Goal: Contribute content

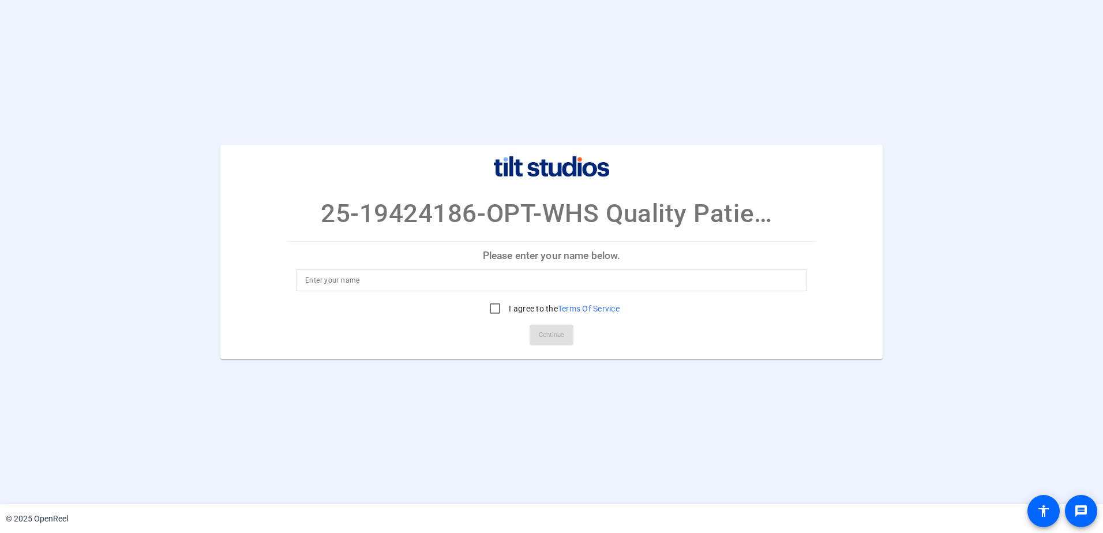
click at [447, 285] on input at bounding box center [551, 281] width 493 height 14
type input "[PERSON_NAME]"
click at [492, 309] on input "I agree to the Terms Of Service" at bounding box center [495, 308] width 23 height 23
checkbox input "true"
click at [555, 340] on span "Continue" at bounding box center [551, 335] width 25 height 17
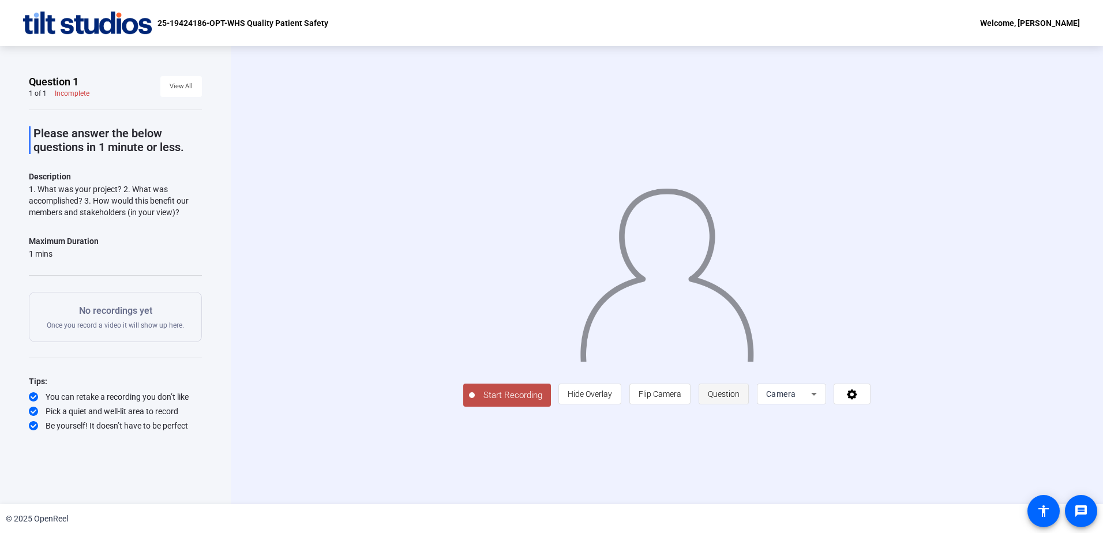
click at [720, 390] on span "Question" at bounding box center [724, 394] width 32 height 9
click at [720, 395] on span "Question" at bounding box center [724, 394] width 32 height 9
click at [720, 394] on span "Question" at bounding box center [724, 394] width 32 height 9
click at [854, 12] on mat-icon "close" at bounding box center [856, 10] width 14 height 14
click at [856, 396] on icon at bounding box center [852, 394] width 13 height 12
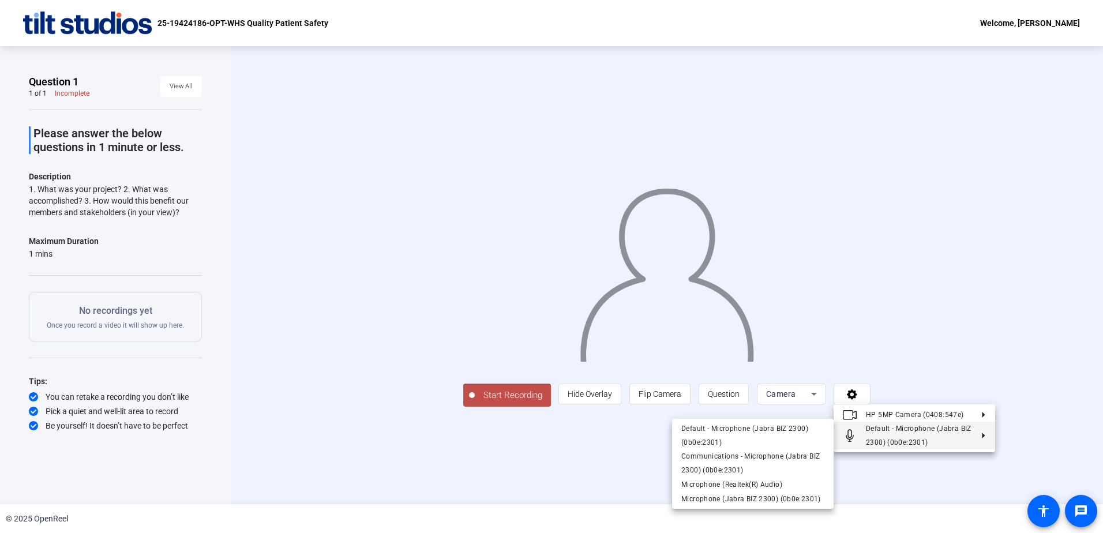
click at [629, 445] on div at bounding box center [551, 266] width 1103 height 533
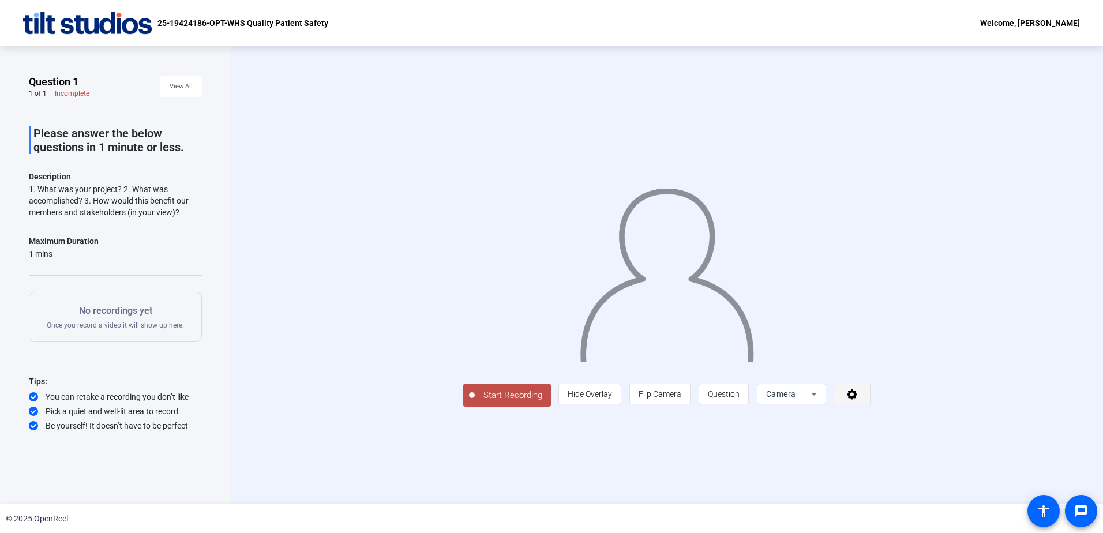
click at [844, 391] on span at bounding box center [852, 394] width 36 height 28
click at [504, 398] on div at bounding box center [551, 266] width 1103 height 533
click at [511, 402] on button "Start Recording" at bounding box center [507, 395] width 88 height 23
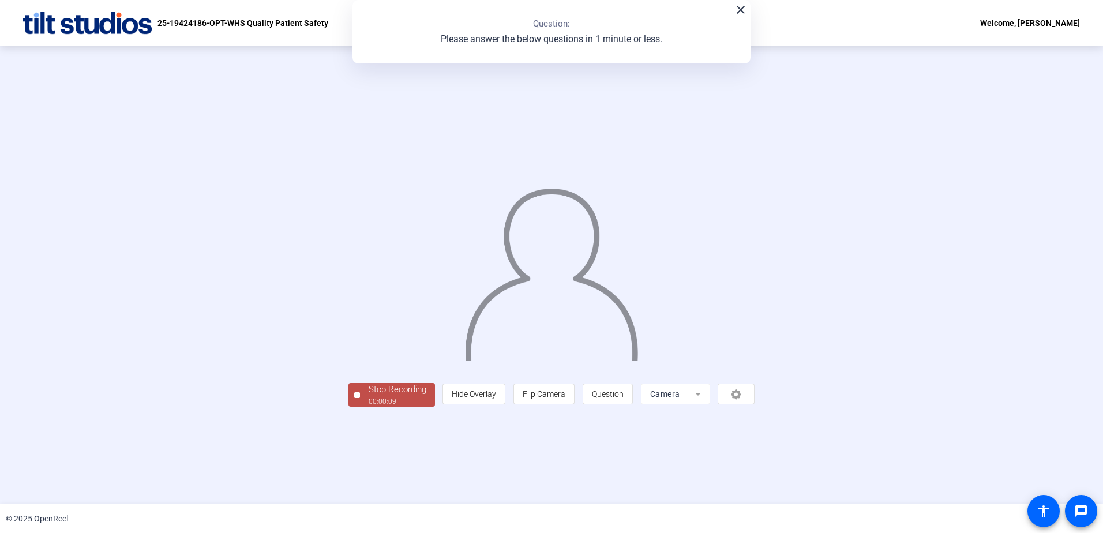
click at [358, 397] on div at bounding box center [357, 395] width 6 height 6
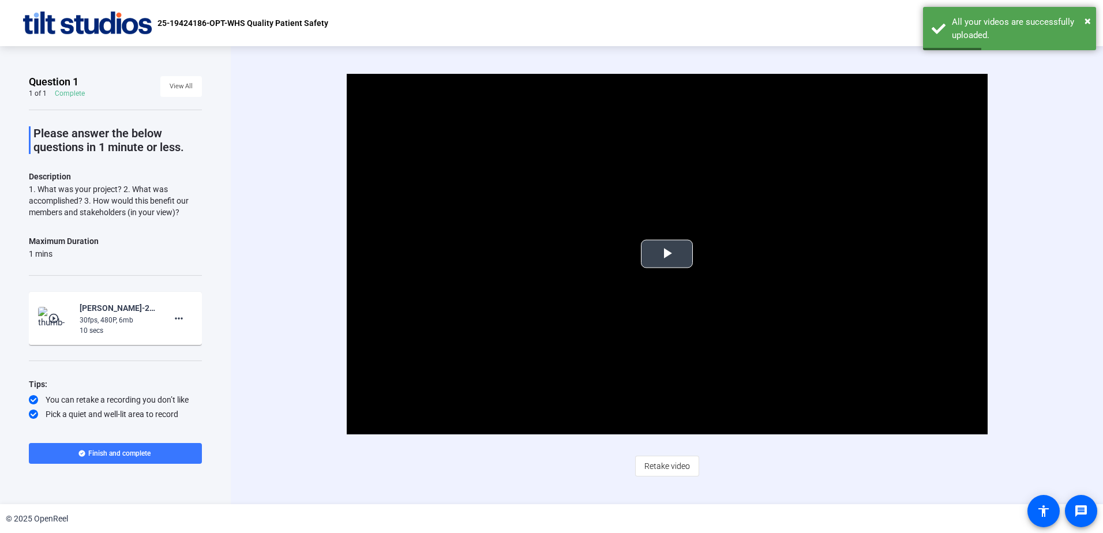
click at [667, 254] on span "Video Player" at bounding box center [667, 254] width 0 height 0
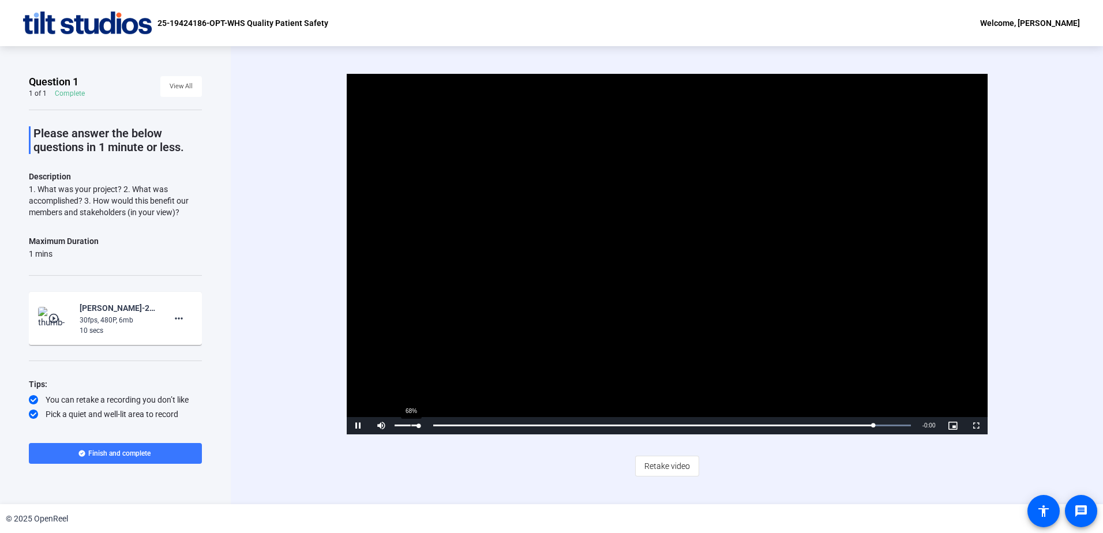
click at [411, 426] on div "68%" at bounding box center [407, 426] width 24 height 2
click at [405, 427] on div "49%" at bounding box center [406, 425] width 29 height 17
click at [405, 425] on div "41%" at bounding box center [407, 426] width 24 height 2
click at [355, 426] on span "Video Player" at bounding box center [358, 426] width 23 height 0
click at [987, 223] on video "Video Player" at bounding box center [667, 254] width 641 height 361
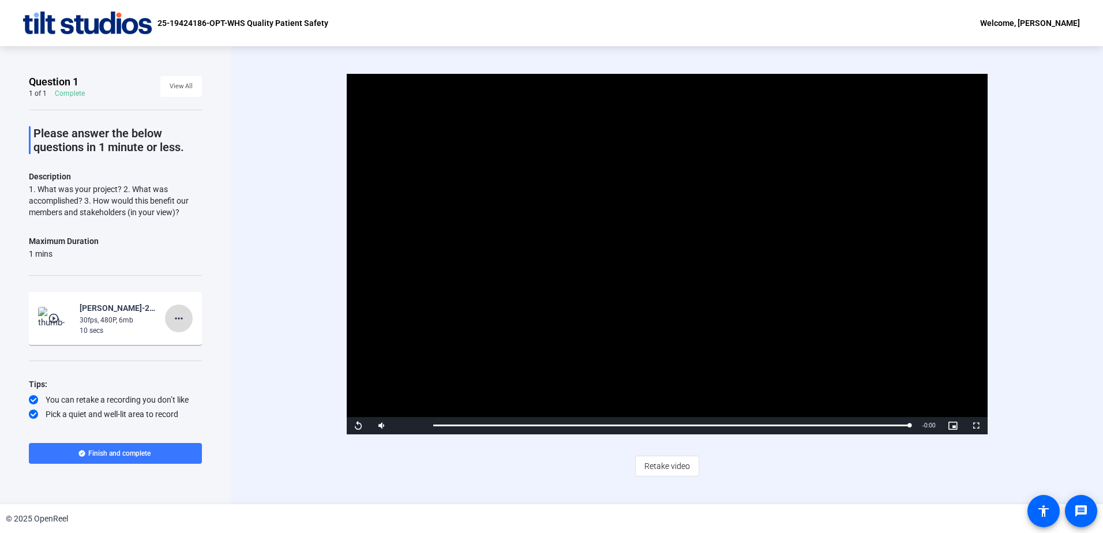
click at [175, 319] on mat-icon "more_horiz" at bounding box center [179, 319] width 14 height 14
click at [244, 307] on div at bounding box center [551, 266] width 1103 height 533
click at [177, 315] on mat-icon "more_horiz" at bounding box center [179, 319] width 14 height 14
click at [184, 343] on span "Delete clip" at bounding box center [191, 342] width 46 height 14
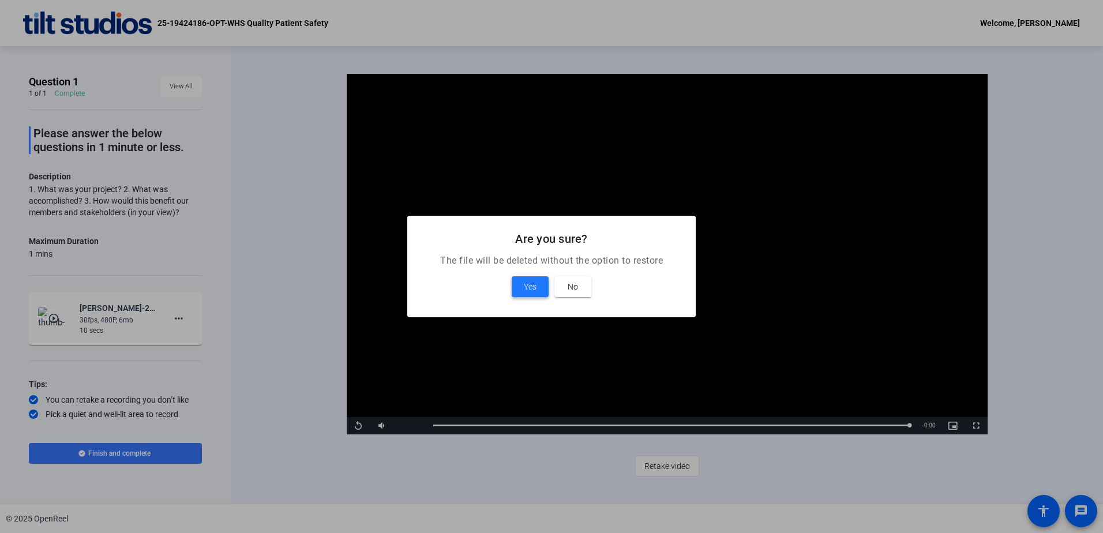
click at [535, 286] on span "Yes" at bounding box center [530, 287] width 13 height 14
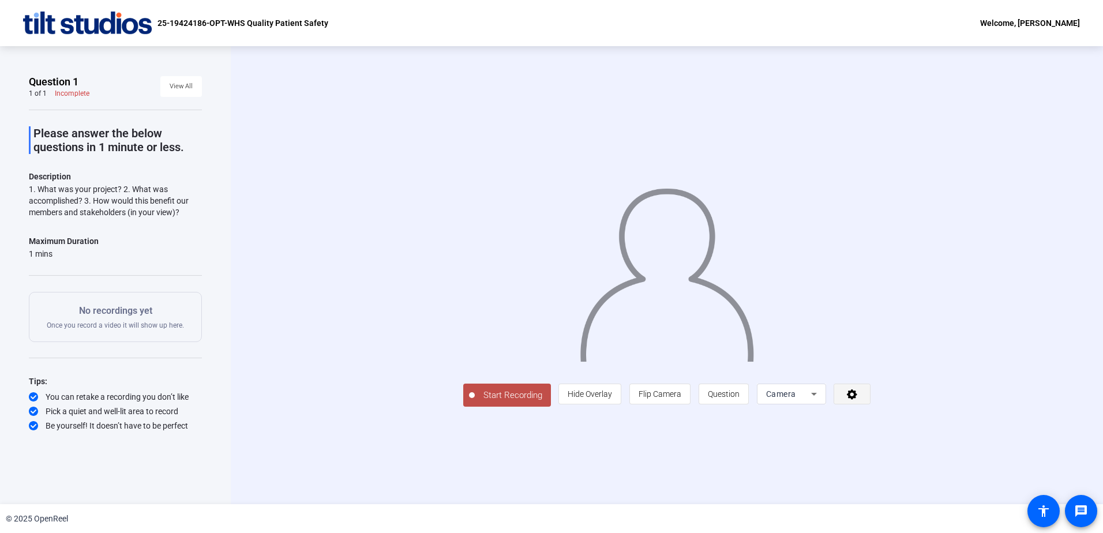
click at [870, 408] on span at bounding box center [852, 394] width 36 height 28
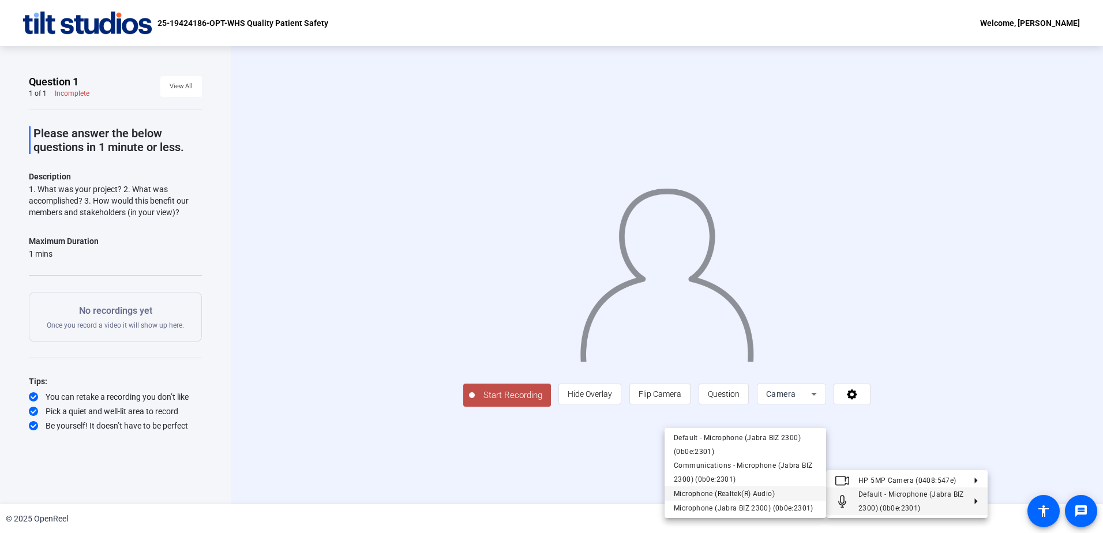
click at [746, 492] on span "Microphone (Realtek(R) Audio)" at bounding box center [724, 494] width 101 height 8
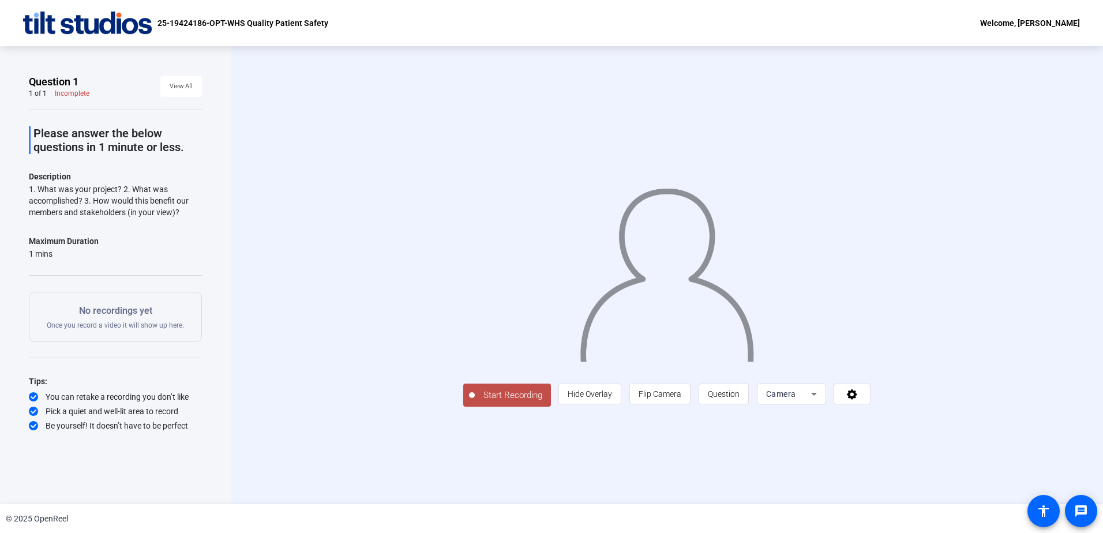
click at [821, 401] on icon at bounding box center [814, 394] width 14 height 14
click at [924, 457] on div at bounding box center [551, 266] width 1103 height 533
click at [870, 408] on span at bounding box center [852, 394] width 36 height 28
click at [1014, 449] on div at bounding box center [551, 266] width 1103 height 533
click at [475, 402] on span "Start Recording" at bounding box center [513, 395] width 76 height 13
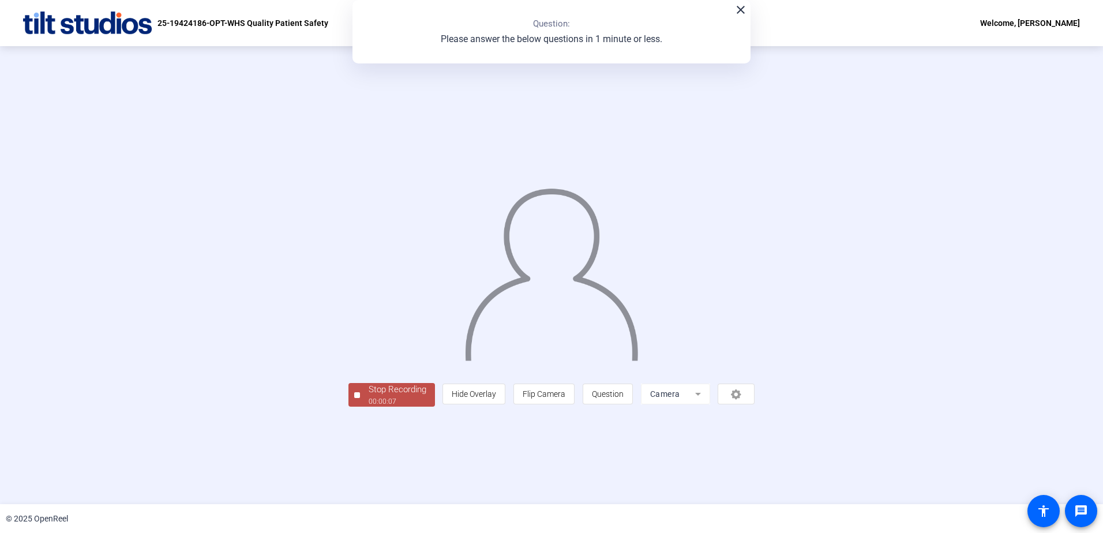
click at [369, 396] on div "Stop Recording" at bounding box center [398, 389] width 58 height 13
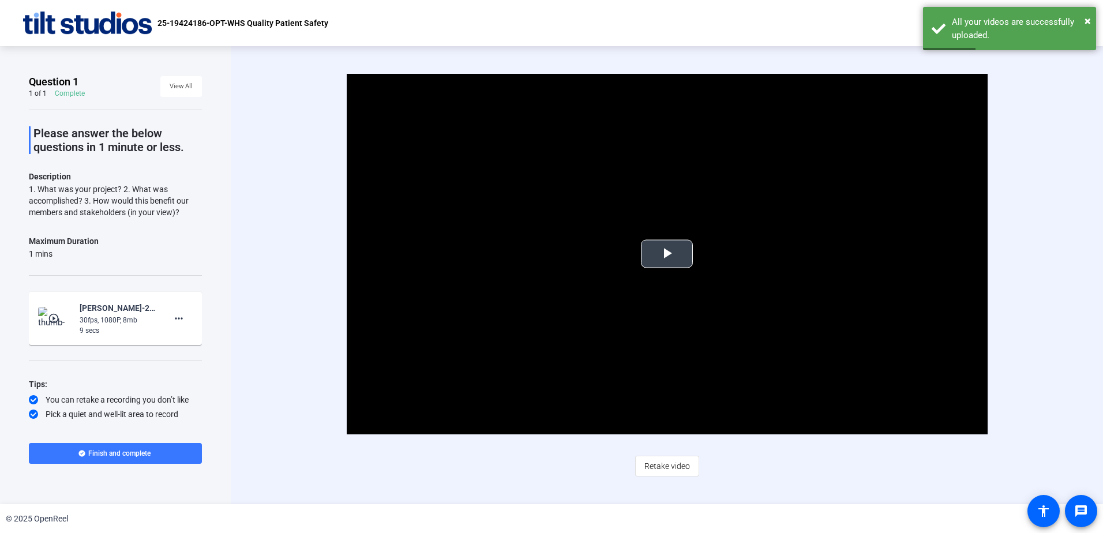
click at [667, 254] on span "Video Player" at bounding box center [667, 254] width 0 height 0
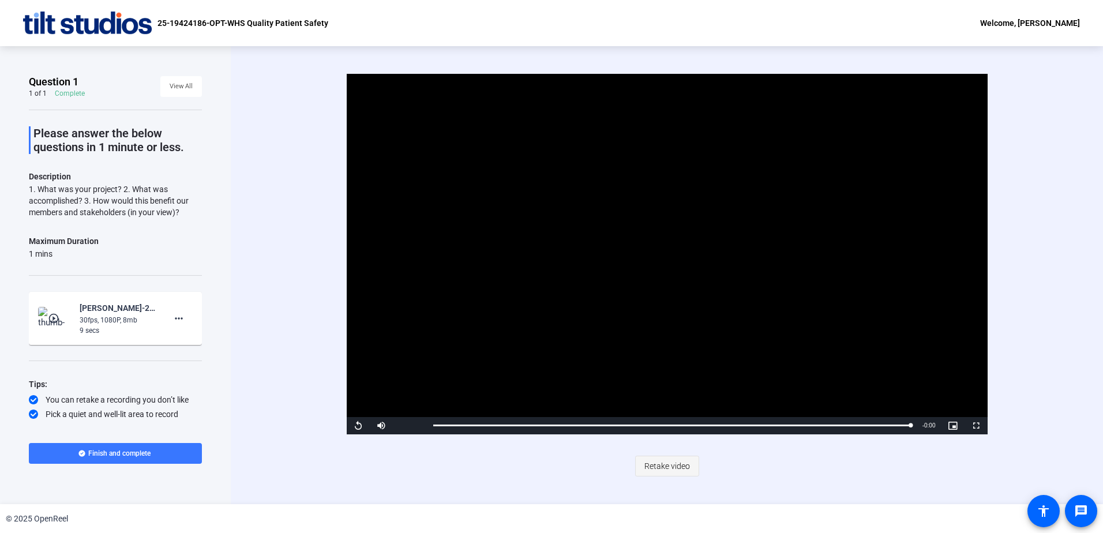
click at [662, 467] on span "Retake video" at bounding box center [668, 466] width 46 height 22
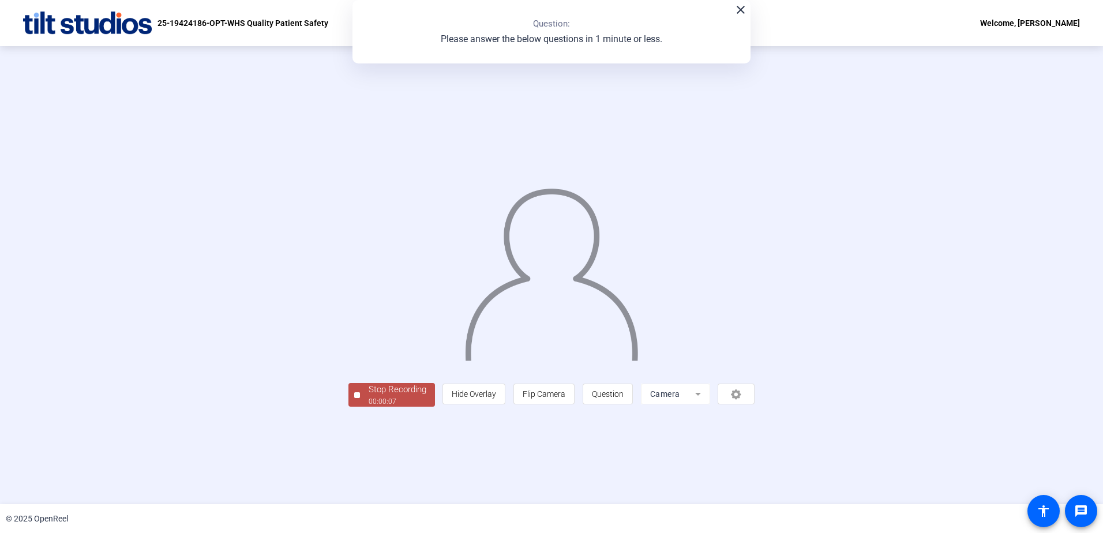
click at [369, 407] on div "00:00:07" at bounding box center [398, 401] width 58 height 10
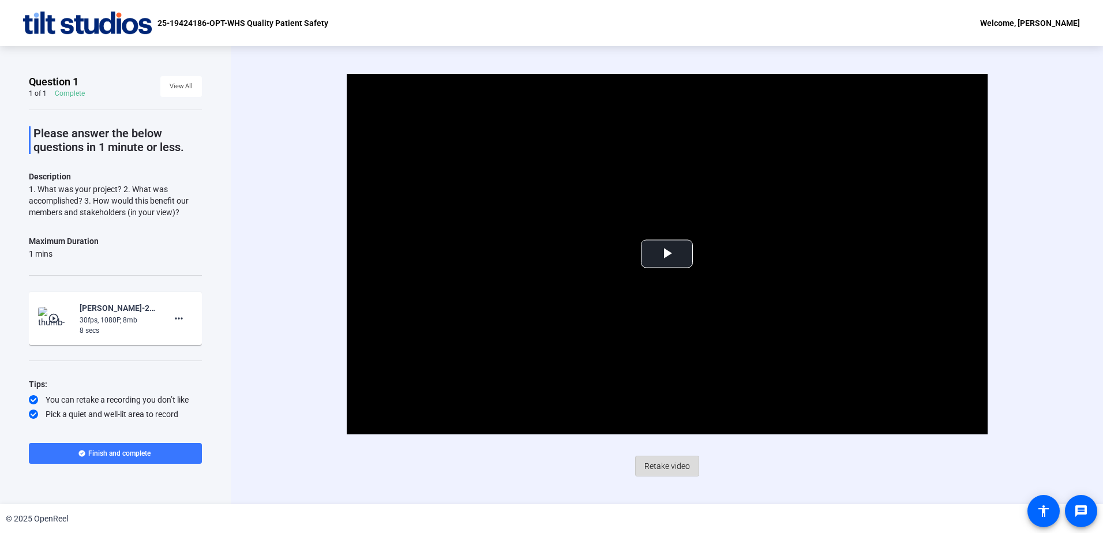
click at [669, 466] on span "Retake video" at bounding box center [668, 466] width 46 height 22
click at [667, 254] on span "Video Player" at bounding box center [667, 254] width 0 height 0
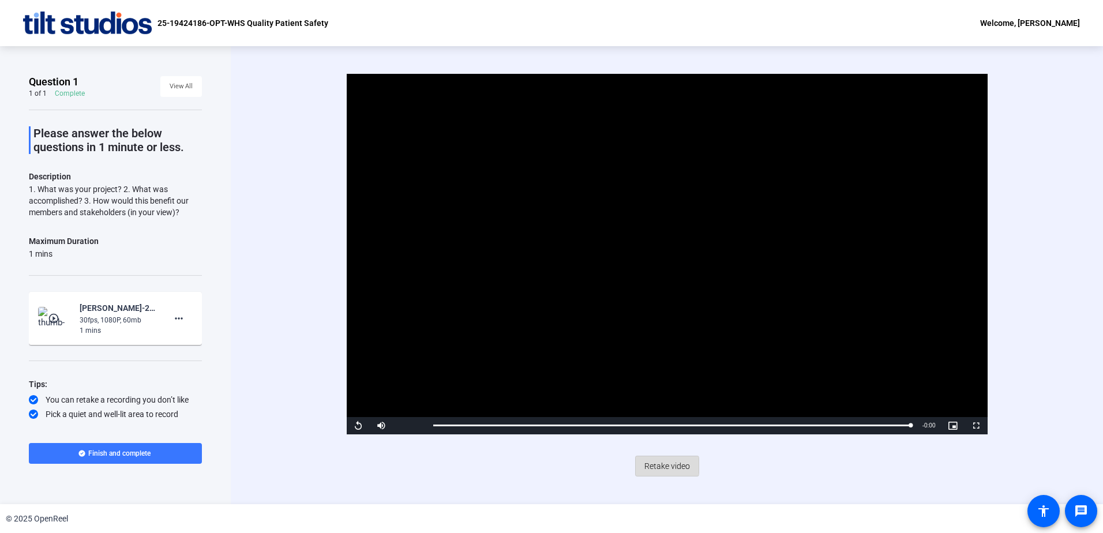
click at [649, 466] on span "Retake video" at bounding box center [668, 466] width 46 height 22
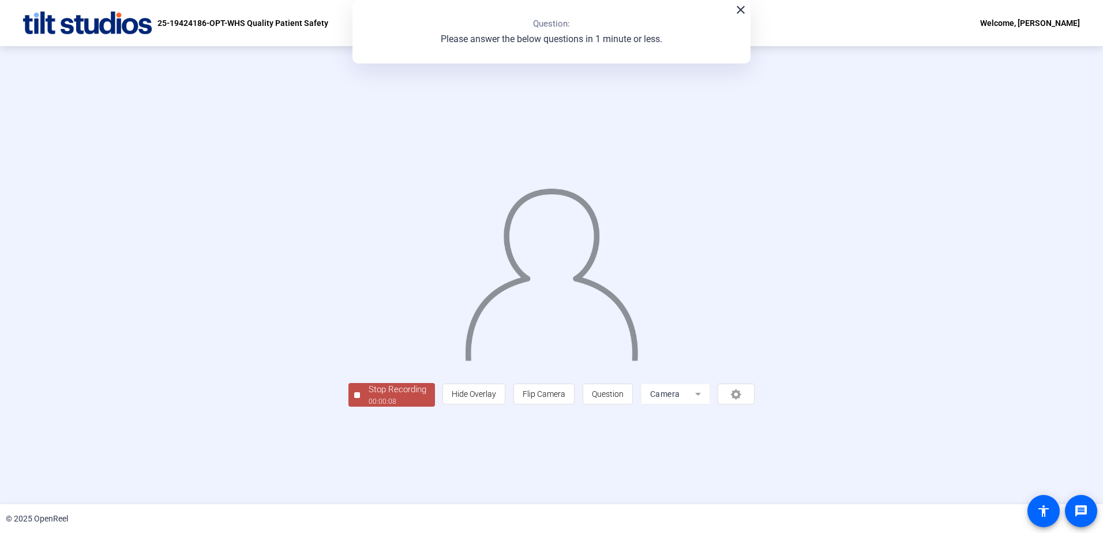
click at [369, 396] on div "Stop Recording" at bounding box center [398, 389] width 58 height 13
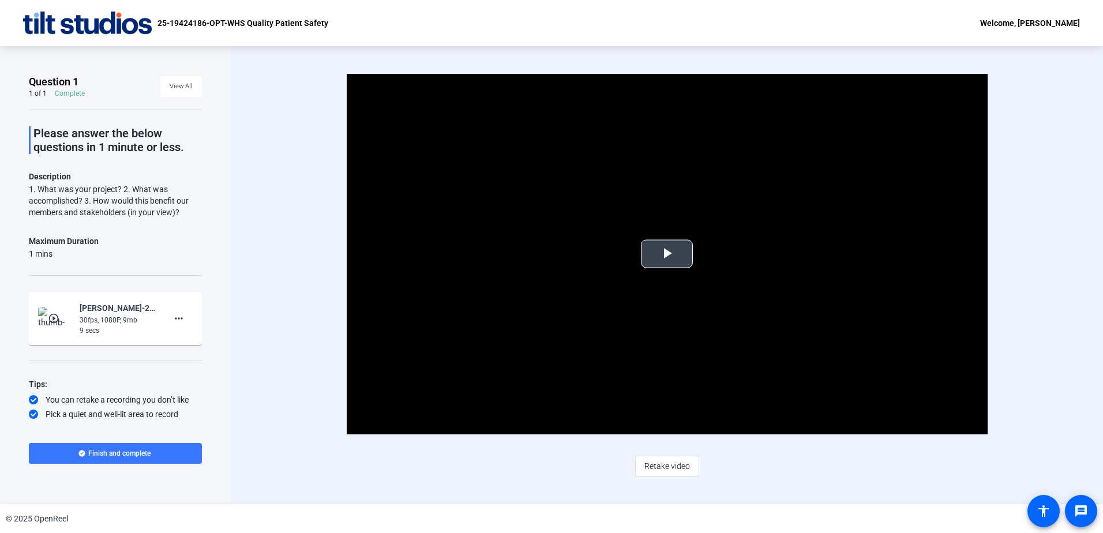
click at [667, 254] on span "Video Player" at bounding box center [667, 254] width 0 height 0
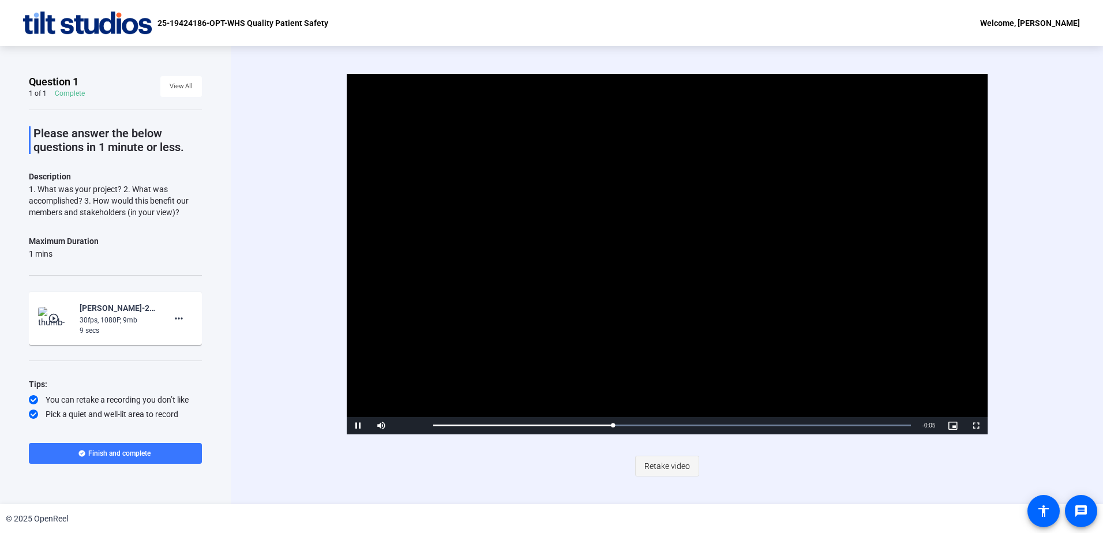
click at [668, 467] on span "Retake video" at bounding box center [668, 466] width 46 height 22
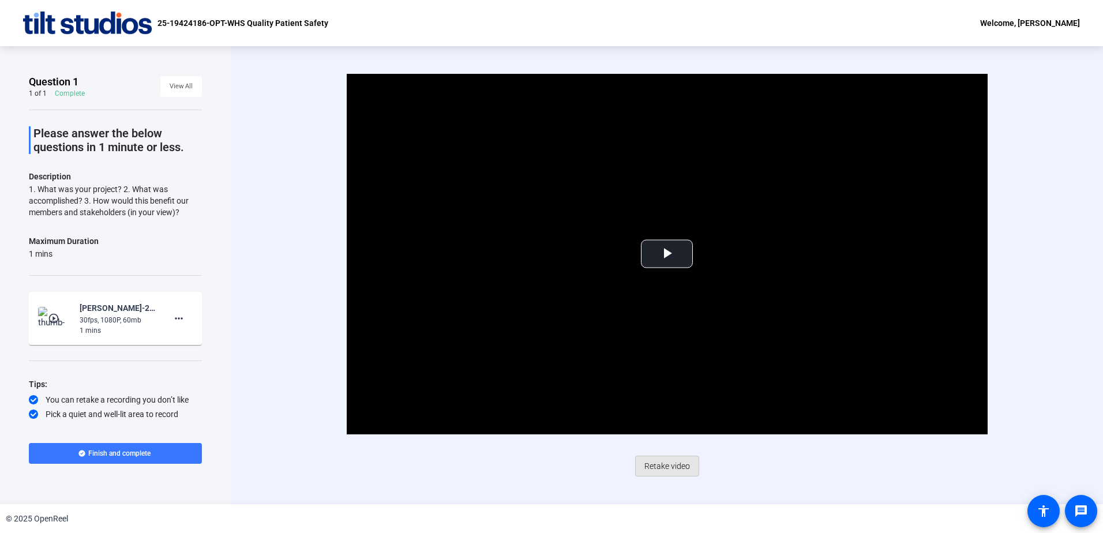
click at [664, 466] on span "Retake video" at bounding box center [668, 466] width 46 height 22
click at [667, 254] on span "Video Player" at bounding box center [667, 254] width 0 height 0
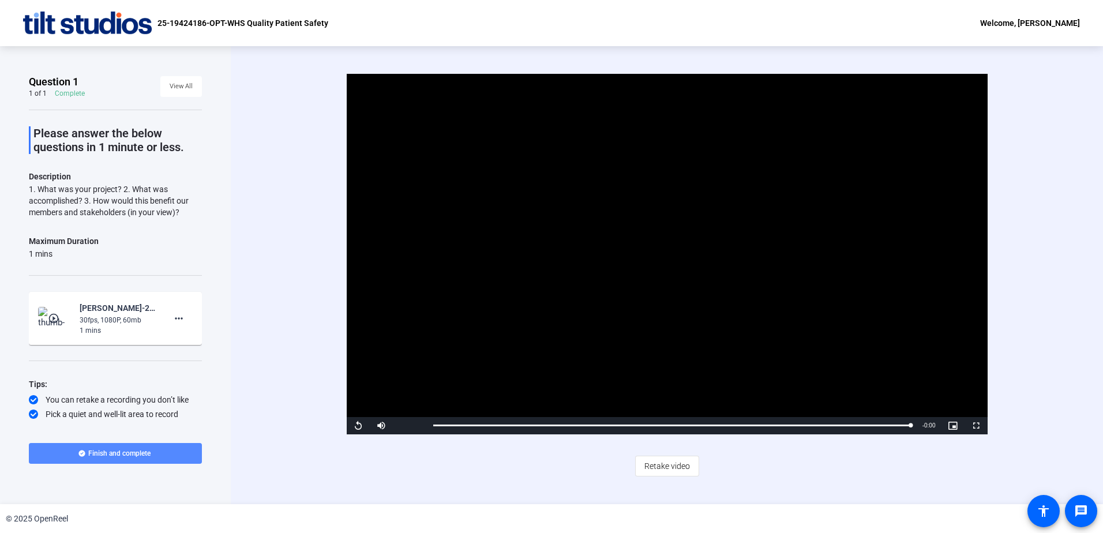
click at [143, 454] on span "Finish and complete" at bounding box center [119, 453] width 62 height 9
